Goal: Information Seeking & Learning: Learn about a topic

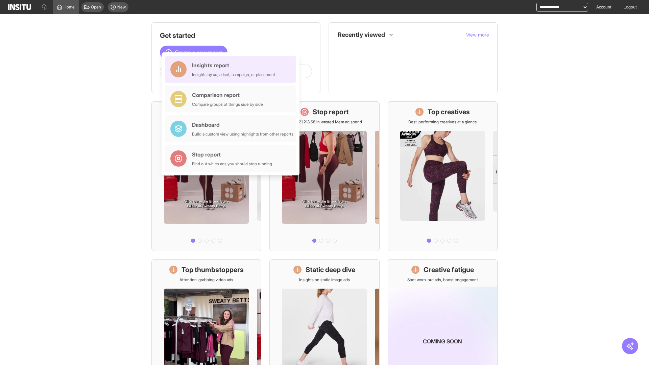
click at [232, 69] on div "Insights report Insights by ad, adset, campaign, or placement" at bounding box center [233, 69] width 83 height 16
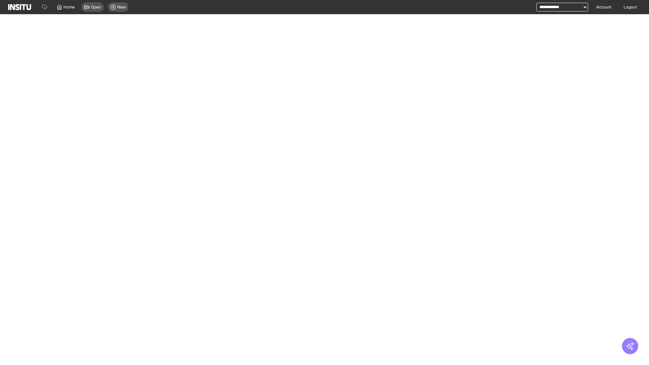
select select "**"
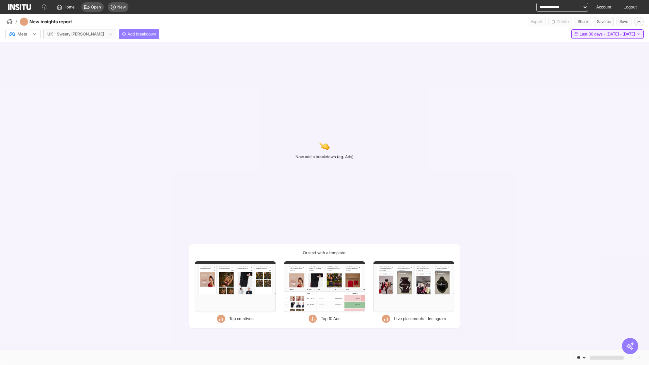
click at [595, 34] on span "Last 30 days - [DATE] - [DATE]" at bounding box center [607, 33] width 55 height 5
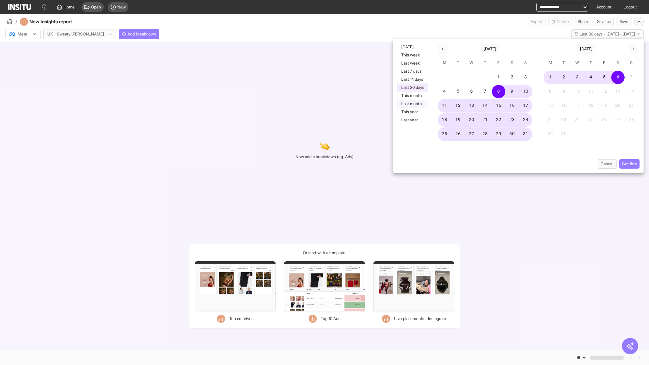
click at [412, 104] on button "Last month" at bounding box center [412, 104] width 31 height 8
